Goal: Task Accomplishment & Management: Use online tool/utility

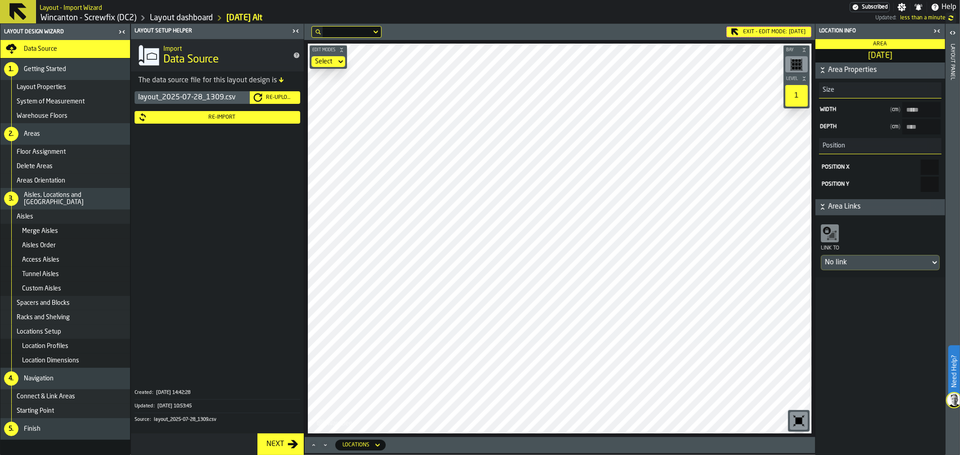
click at [77, 20] on link "Wincanton - Screwfix (DC2)" at bounding box center [88, 18] width 96 height 10
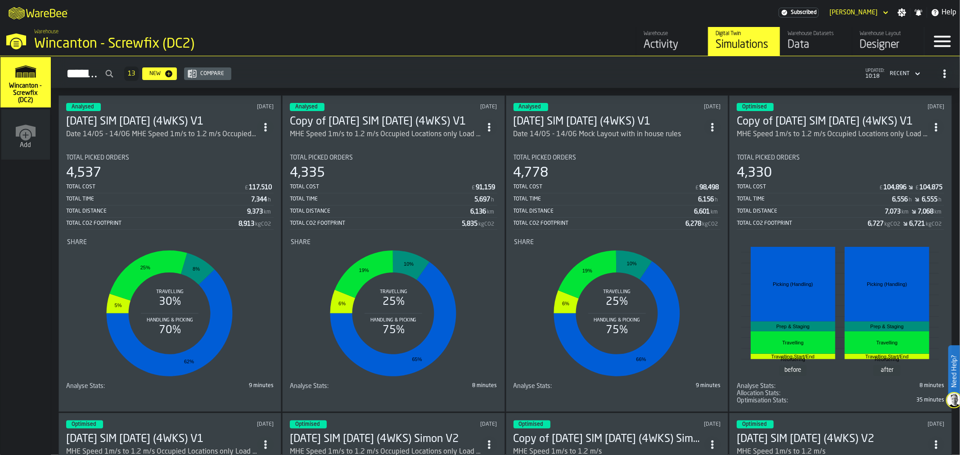
click at [377, 133] on div "MHE Speed 1m/s to 1.2 m/s Occupied Locations only Load Balancing on Aisles" at bounding box center [385, 134] width 191 height 11
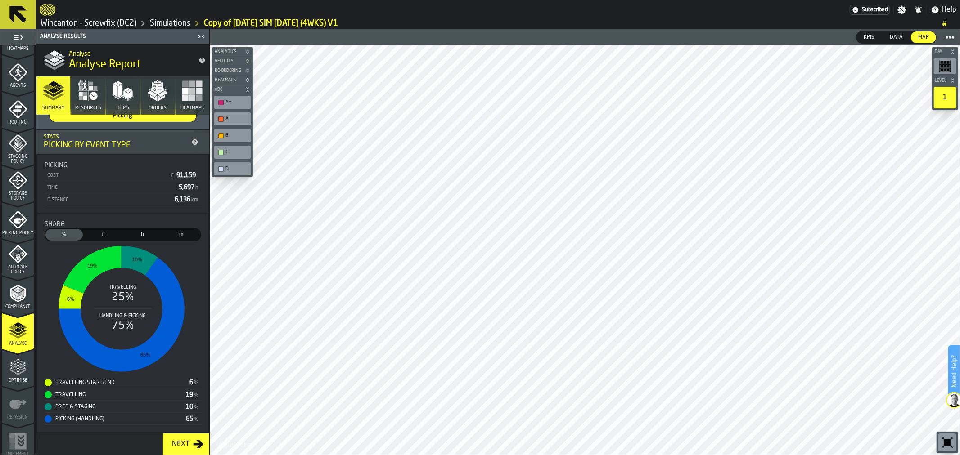
scroll to position [200, 0]
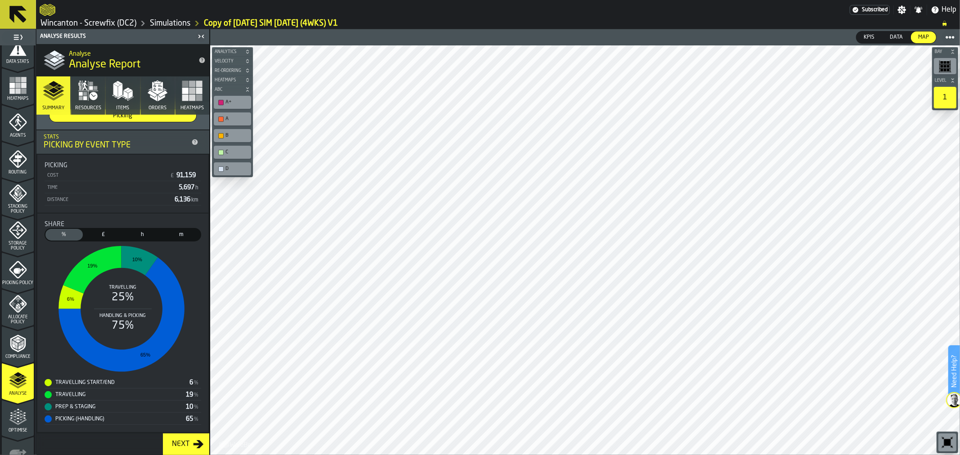
click at [14, 175] on icon "menu Routing" at bounding box center [18, 178] width 32 height 9
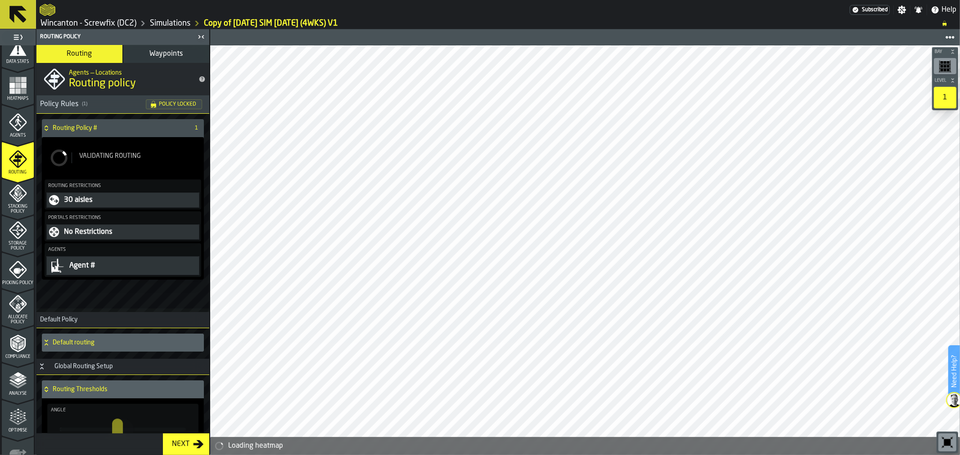
click at [13, 120] on icon "menu Agents" at bounding box center [18, 122] width 18 height 18
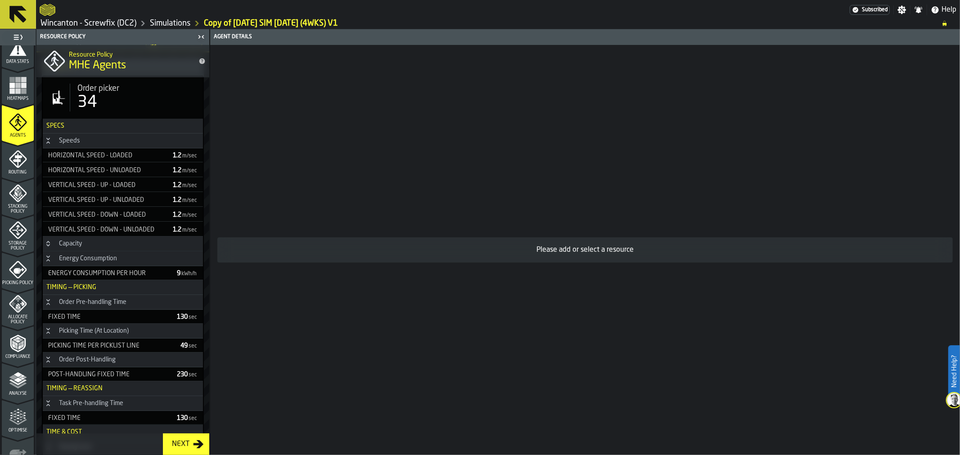
scroll to position [0, 0]
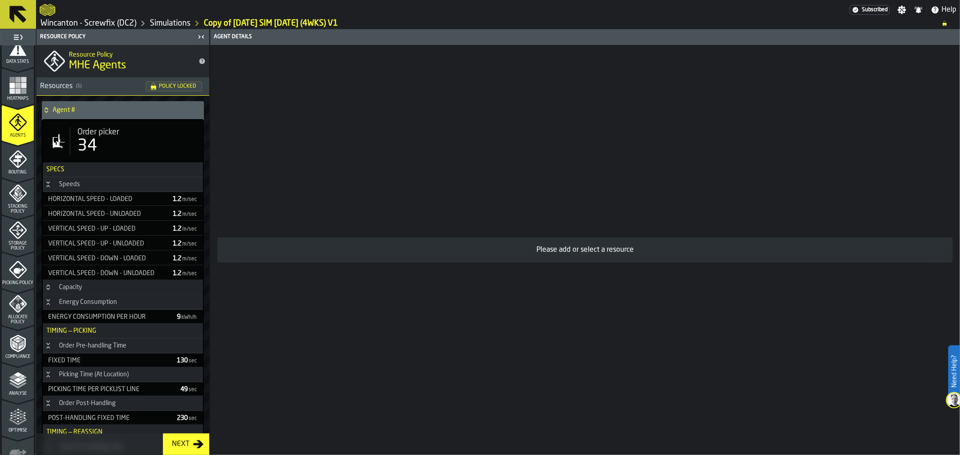
click at [150, 131] on div "Order picker" at bounding box center [136, 132] width 118 height 10
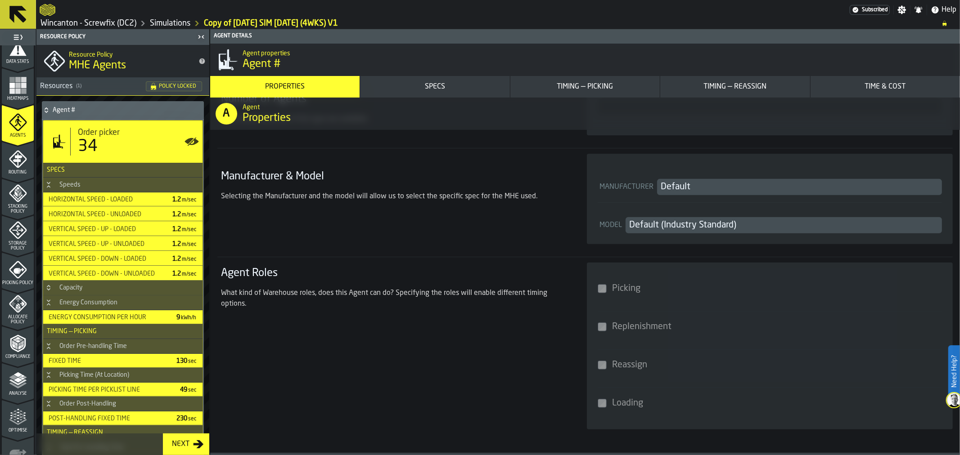
scroll to position [150, 0]
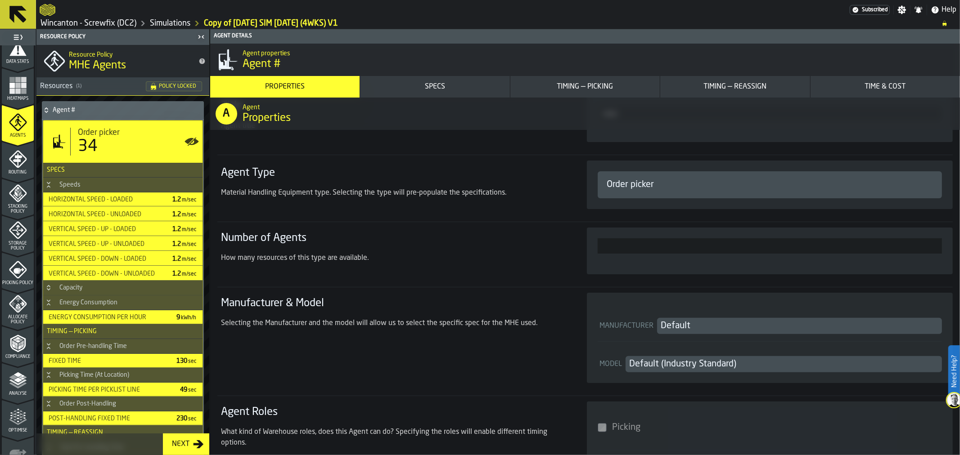
click at [19, 18] on icon at bounding box center [17, 14] width 17 height 17
